Goal: Find contact information: Find contact information

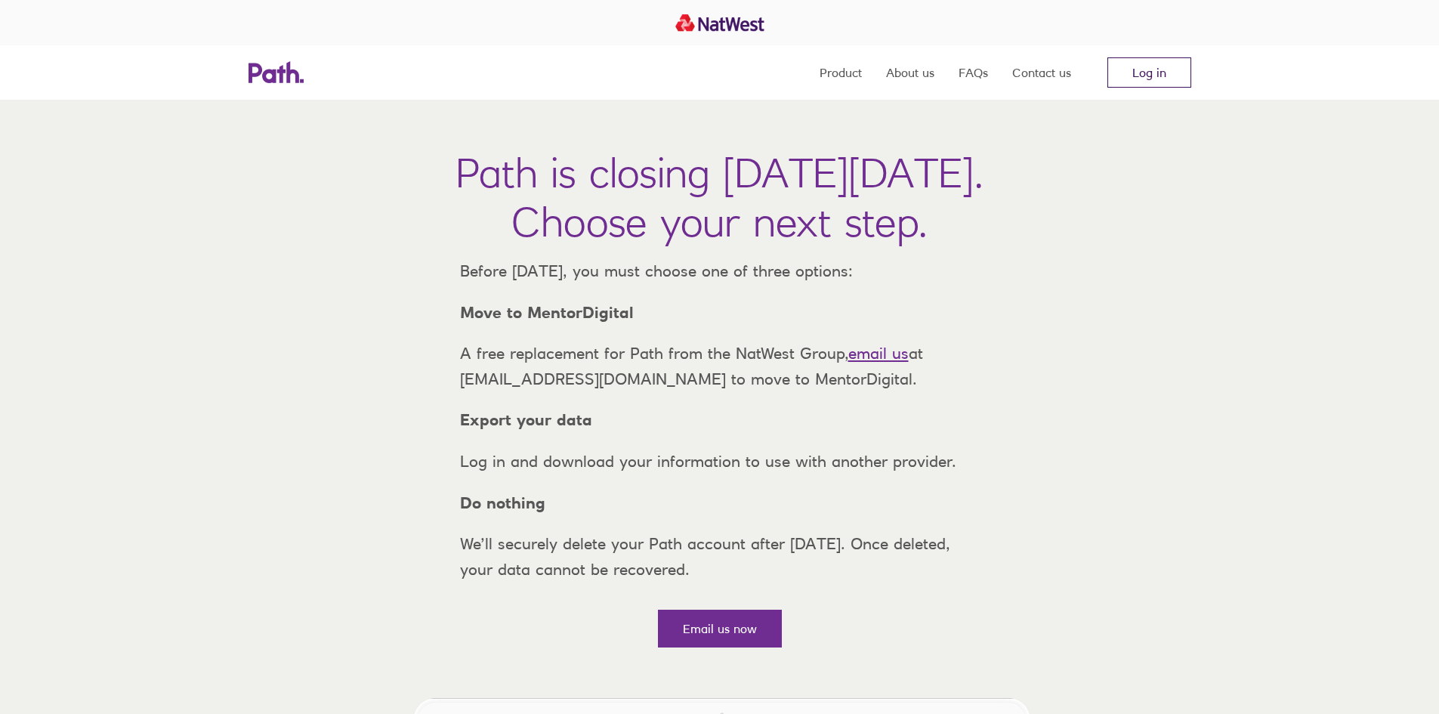
drag, startPoint x: 0, startPoint y: 0, endPoint x: 1136, endPoint y: 79, distance: 1139.2
click at [1136, 79] on link "Log in" at bounding box center [1150, 72] width 84 height 30
click at [889, 363] on link "email us" at bounding box center [879, 353] width 60 height 19
click at [881, 363] on link "email us" at bounding box center [879, 353] width 60 height 19
click at [706, 648] on link "Email us now" at bounding box center [720, 629] width 124 height 38
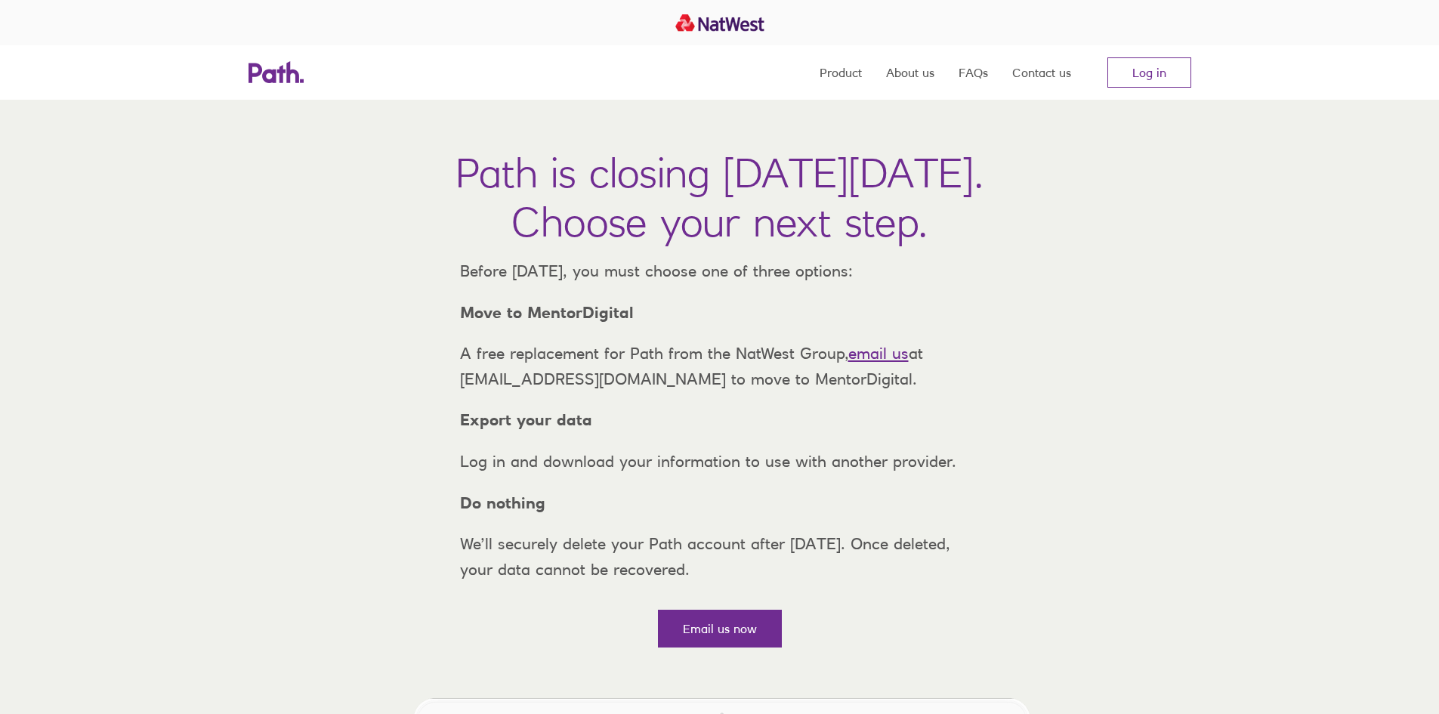
drag, startPoint x: 846, startPoint y: 593, endPoint x: 286, endPoint y: 113, distance: 737.9
click at [286, 113] on div "Path is closing on Thursday, 6 November 2025. Choose your next step. Before Thu…" at bounding box center [719, 380] width 1439 height 560
click at [293, 125] on div "Path is closing on Thursday, 6 November 2025. Choose your next step. Before Thu…" at bounding box center [719, 380] width 1439 height 560
copy div "Path is closing on Thursday, 6 November 2025. Choose your next step. Before Thu…"
